Goal: Find contact information: Obtain details needed to contact an individual or organization

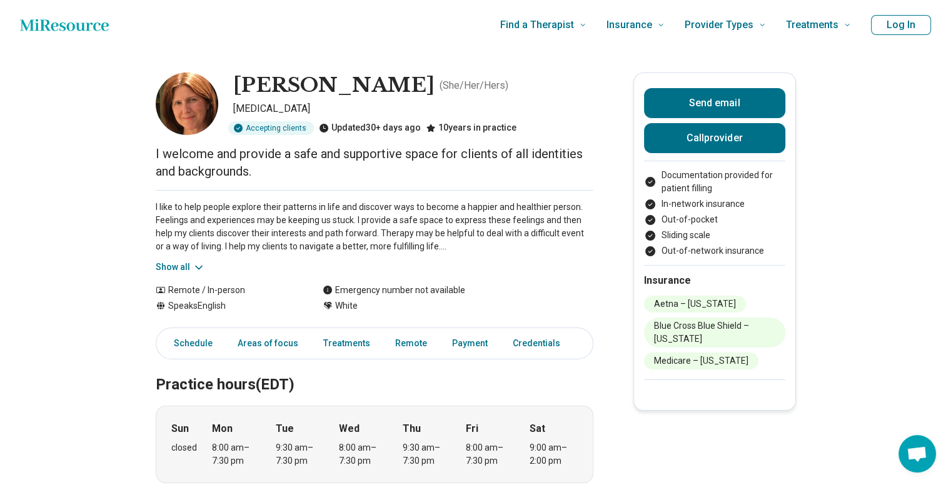
click at [194, 264] on button "Show all" at bounding box center [180, 267] width 49 height 13
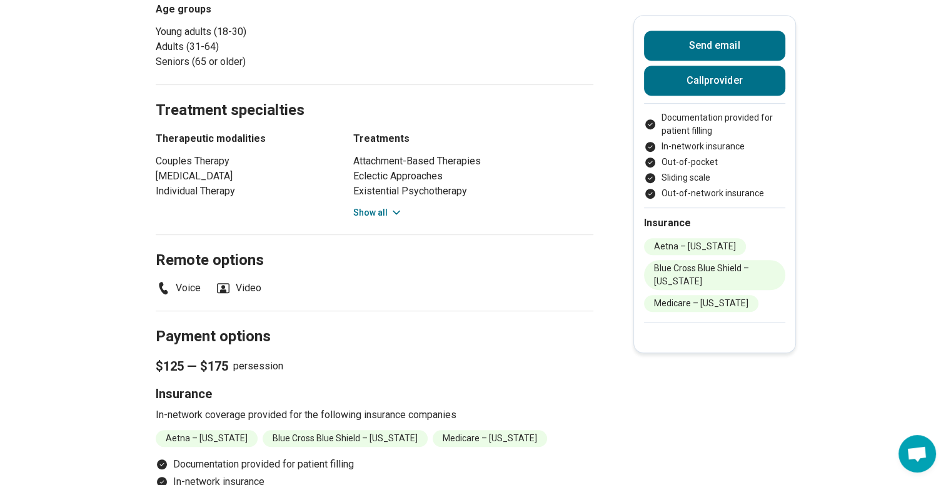
scroll to position [625, 0]
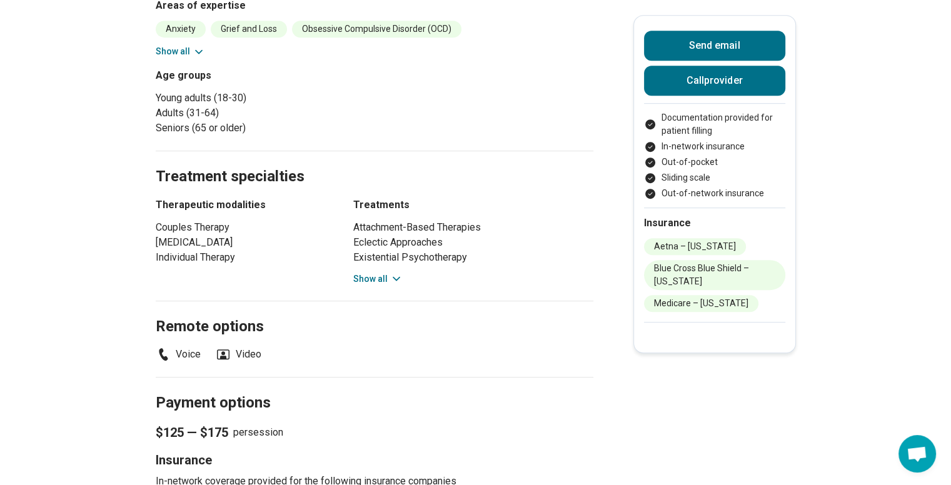
click at [380, 274] on button "Show all" at bounding box center [377, 278] width 49 height 13
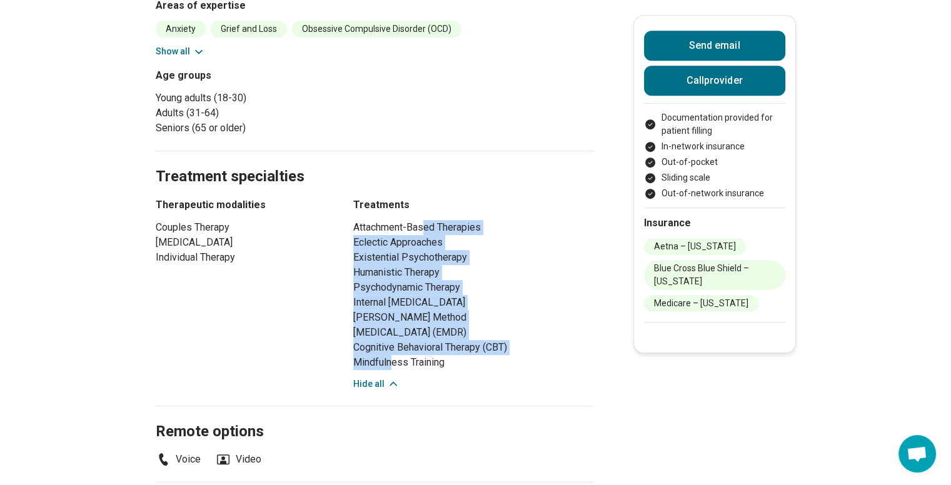
drag, startPoint x: 429, startPoint y: 229, endPoint x: 397, endPoint y: 373, distance: 147.4
click at [397, 370] on ul "Attachment-Based Therapies Eclectic Approaches Existential Psychotherapy Humani…" at bounding box center [473, 295] width 240 height 150
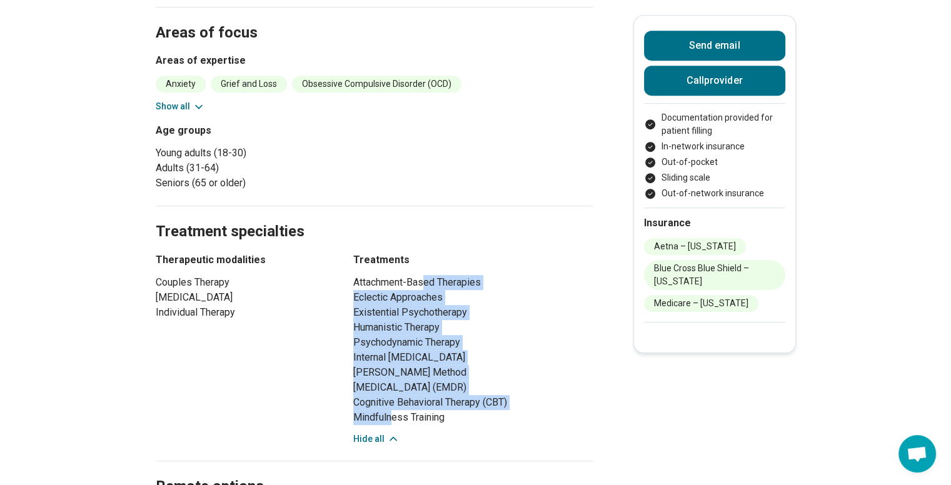
scroll to position [500, 0]
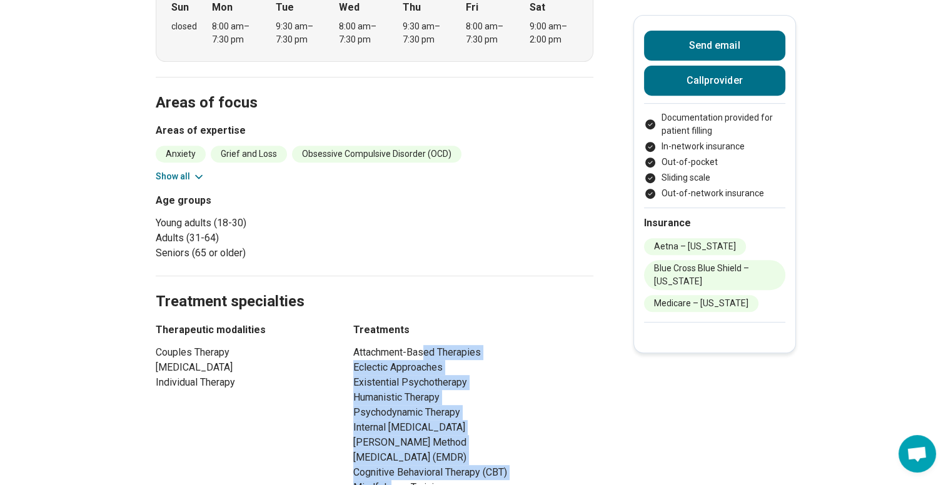
click at [195, 175] on icon at bounding box center [198, 177] width 12 height 12
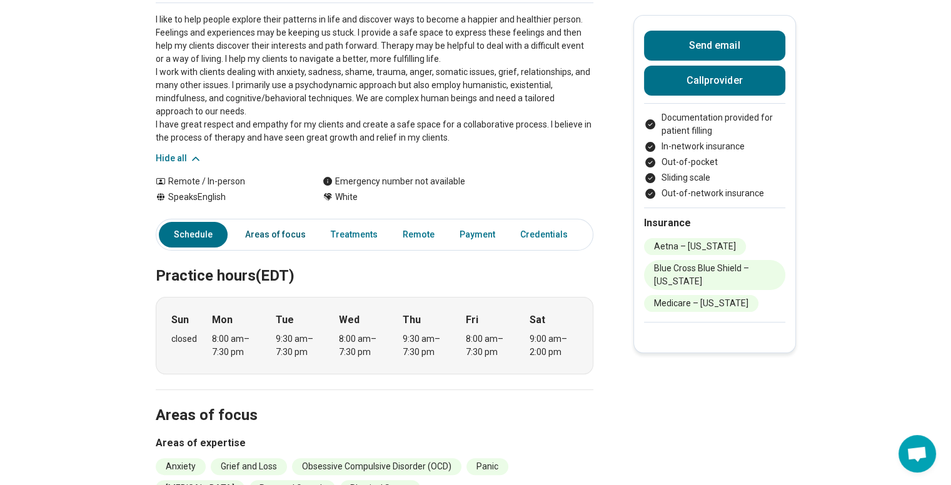
click at [287, 234] on link "Areas of focus" at bounding box center [275, 235] width 76 height 26
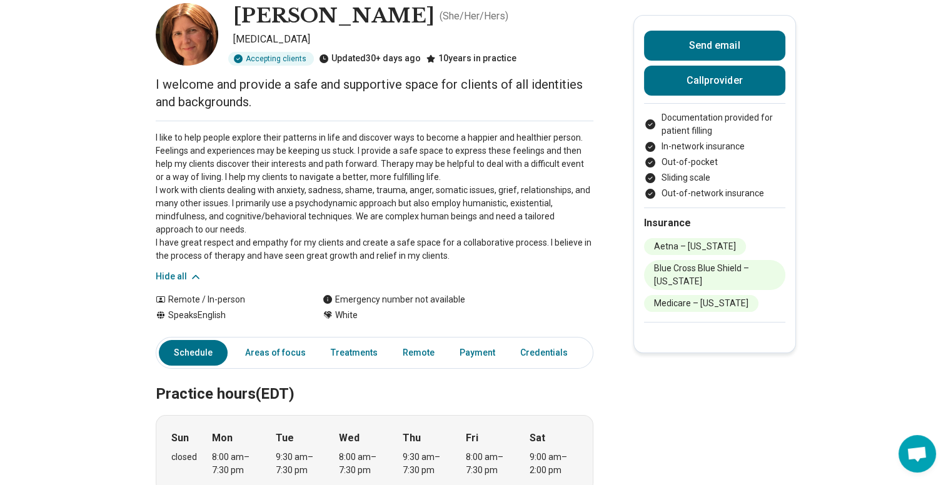
scroll to position [61, 0]
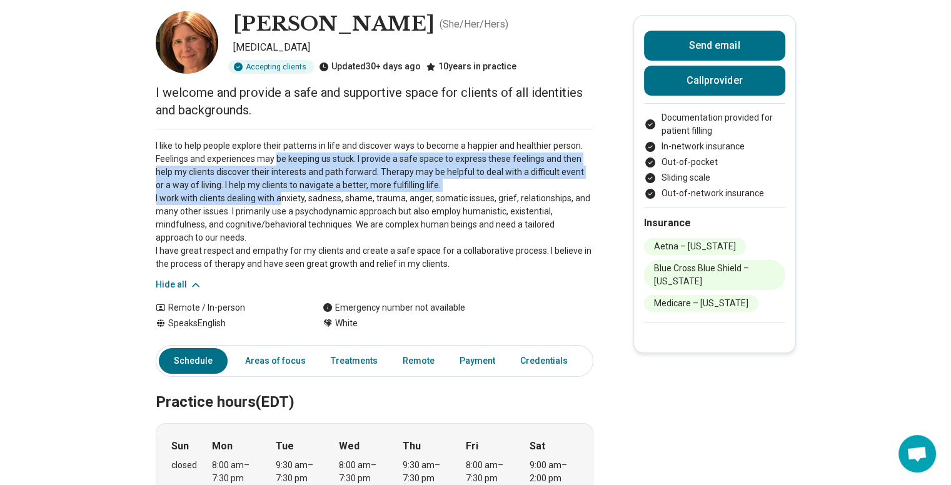
drag, startPoint x: 279, startPoint y: 152, endPoint x: 284, endPoint y: 202, distance: 49.6
click at [284, 202] on p "I like to help people explore their patterns in life and discover ways to becom…" at bounding box center [374, 204] width 437 height 131
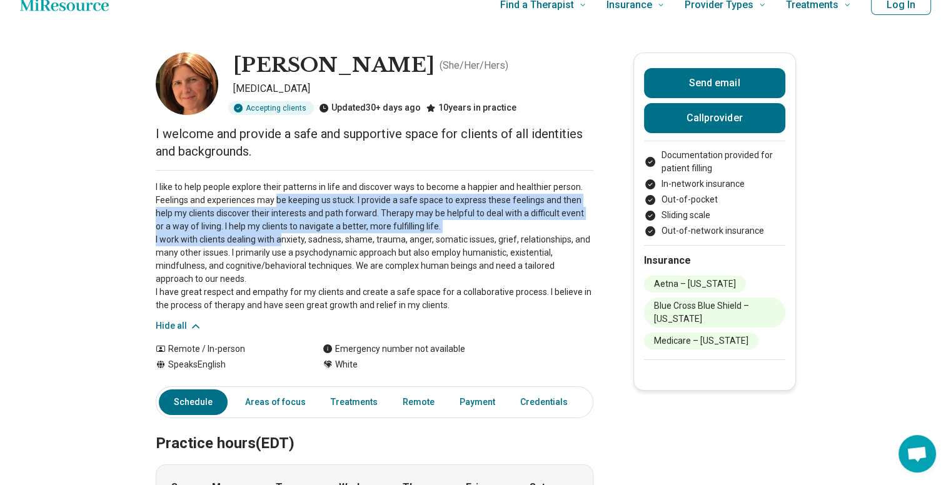
scroll to position [0, 0]
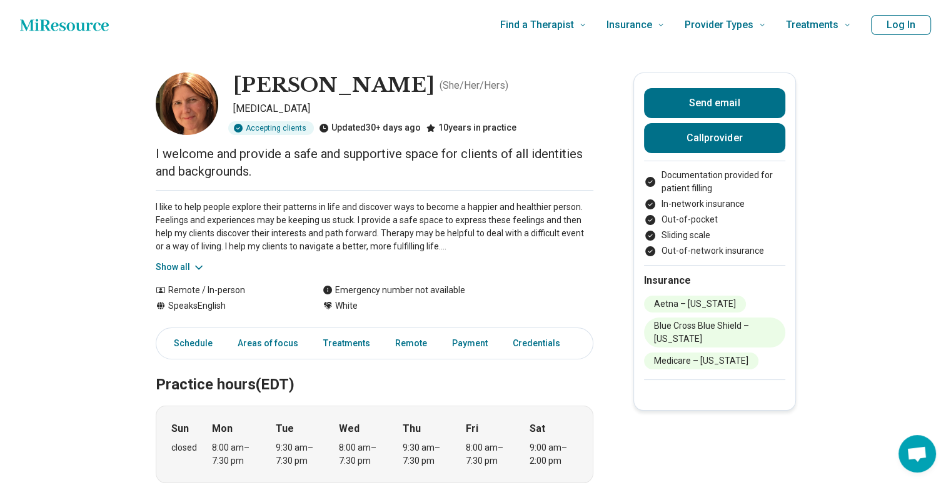
click at [196, 271] on icon at bounding box center [198, 267] width 12 height 12
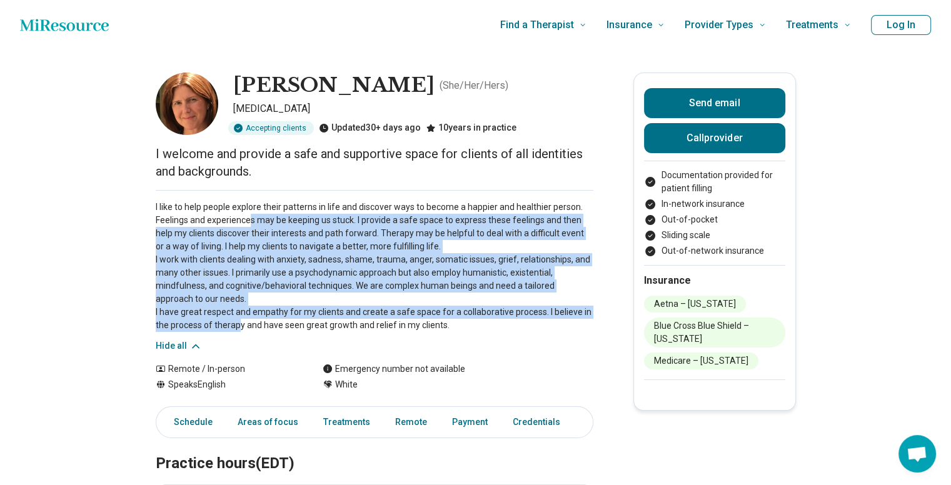
drag, startPoint x: 244, startPoint y: 326, endPoint x: 254, endPoint y: 221, distance: 104.8
click at [254, 221] on p "I like to help people explore their patterns in life and discover ways to becom…" at bounding box center [374, 266] width 437 height 131
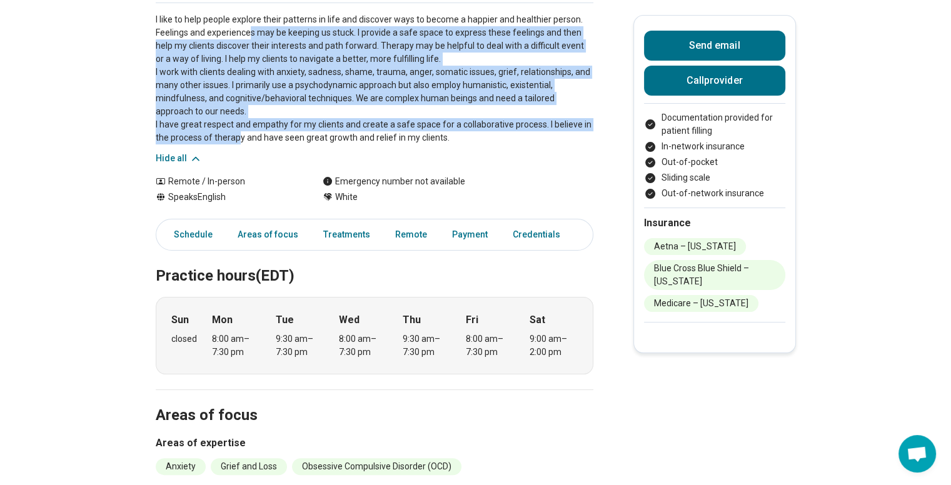
scroll to position [312, 0]
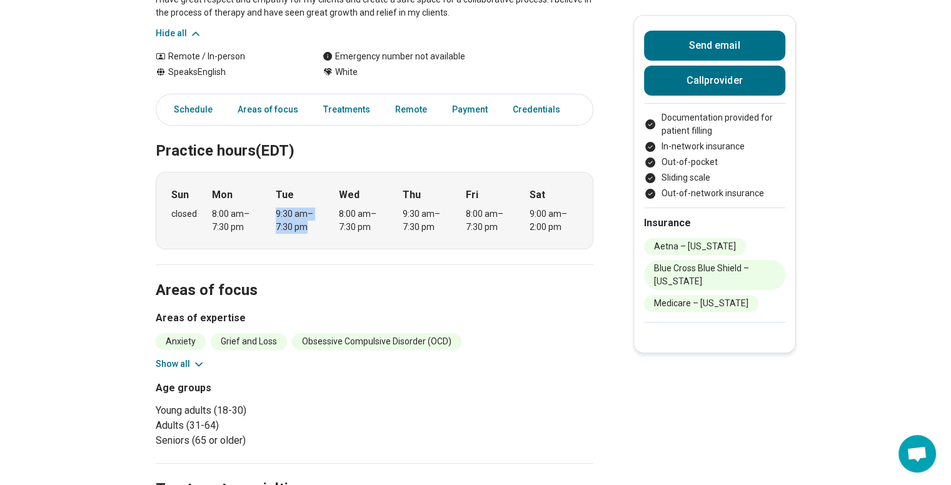
drag, startPoint x: 282, startPoint y: 216, endPoint x: 309, endPoint y: 222, distance: 27.5
click at [309, 222] on div "9:30 am – 7:30 pm" at bounding box center [300, 220] width 48 height 26
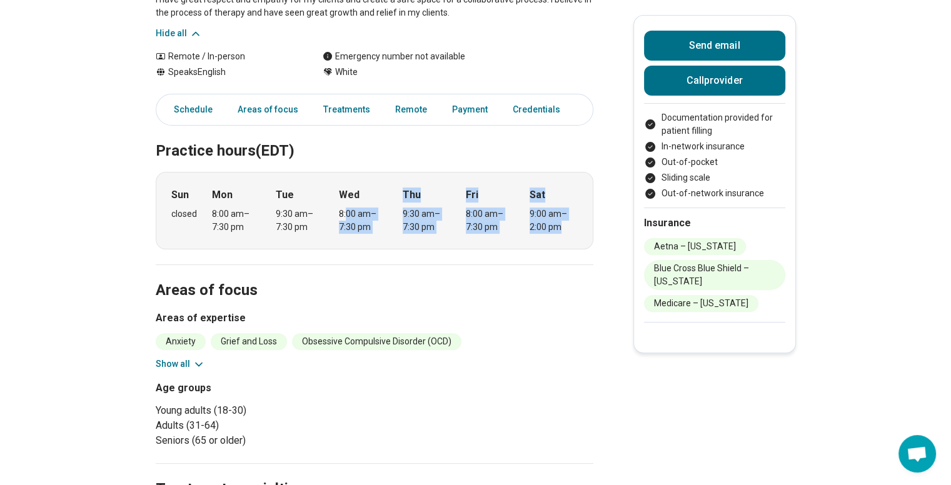
drag, startPoint x: 352, startPoint y: 219, endPoint x: 576, endPoint y: 237, distance: 224.5
click at [569, 227] on div "Sun closed Mon 8:00 am – 7:30 pm Tue 9:30 am – 7:30 pm Wed 8:00 am – 7:30 pm Th…" at bounding box center [374, 210] width 437 height 77
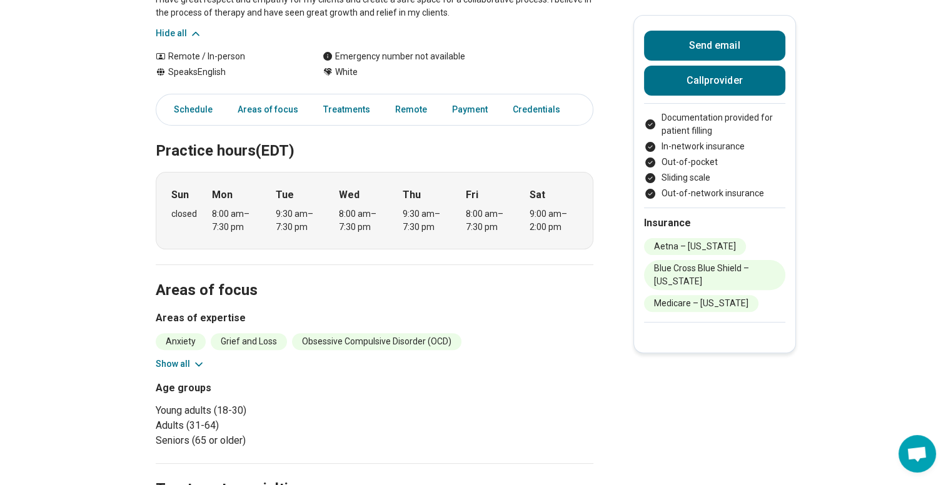
click at [573, 277] on h2 "Areas of focus" at bounding box center [374, 275] width 437 height 51
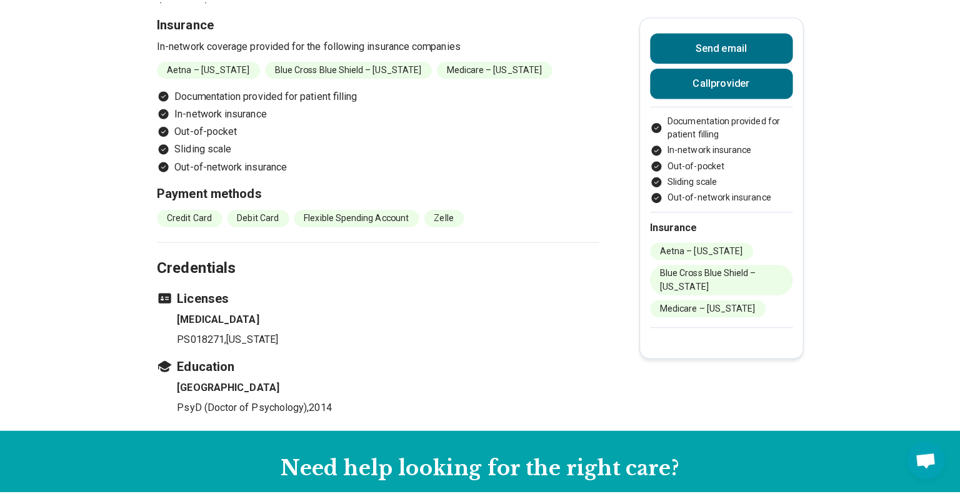
scroll to position [1000, 0]
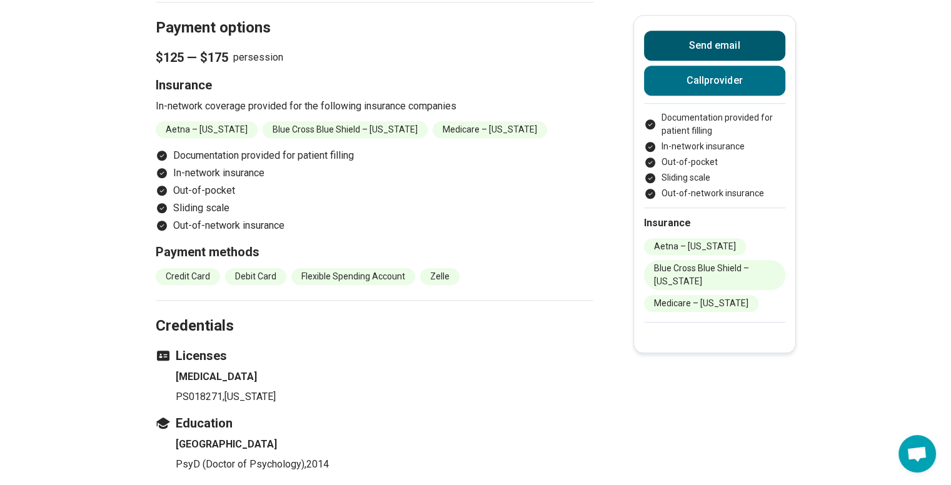
click at [739, 51] on button "Send email" at bounding box center [714, 46] width 141 height 30
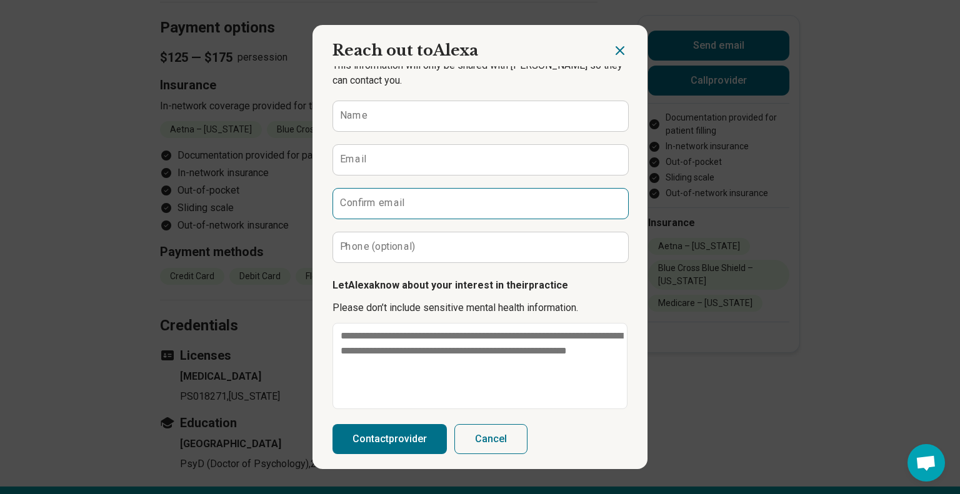
scroll to position [62, 0]
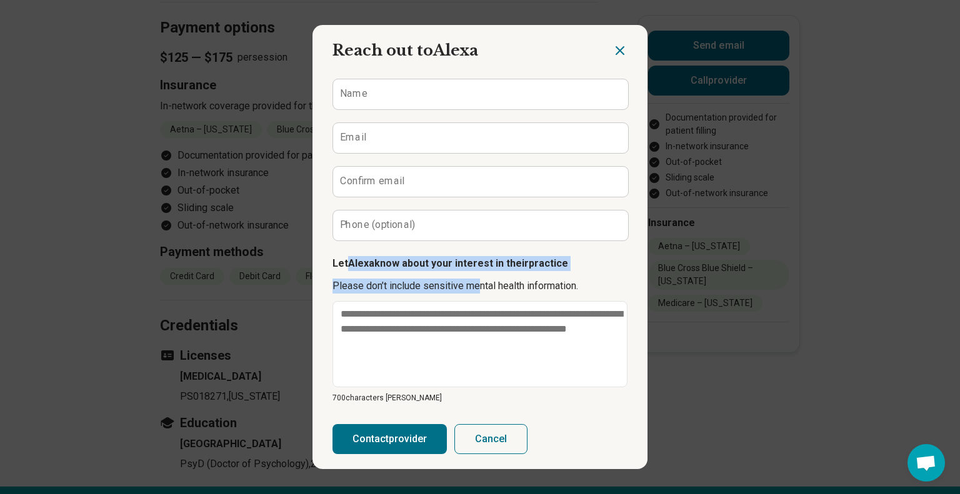
drag, startPoint x: 476, startPoint y: 289, endPoint x: 341, endPoint y: 266, distance: 137.7
click at [341, 266] on div "Let Alexa know about your interest in their practice Please don’t include sensi…" at bounding box center [479, 329] width 295 height 147
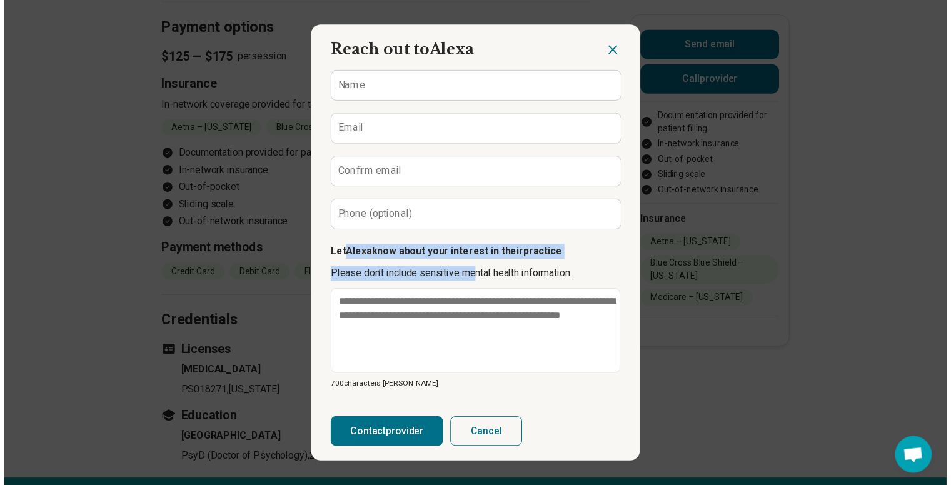
scroll to position [71, 0]
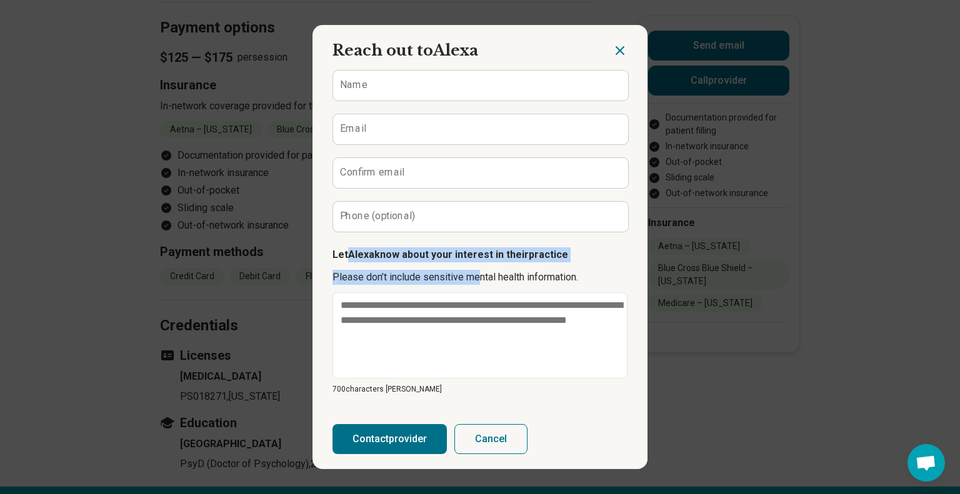
click at [618, 56] on icon "Close dialog" at bounding box center [619, 50] width 15 height 15
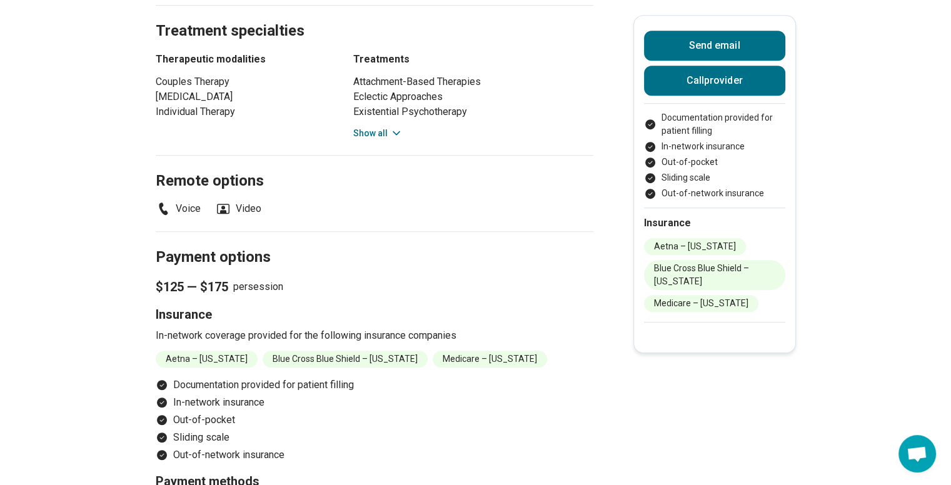
scroll to position [750, 0]
